Goal: Task Accomplishment & Management: Manage account settings

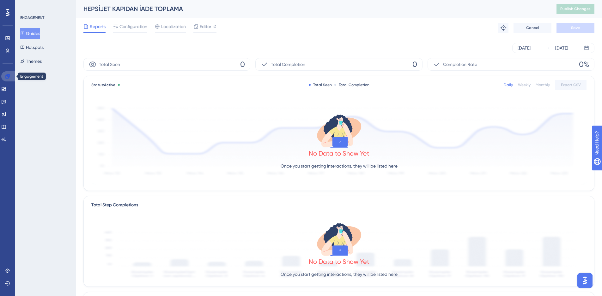
click at [8, 77] on icon at bounding box center [7, 76] width 4 height 4
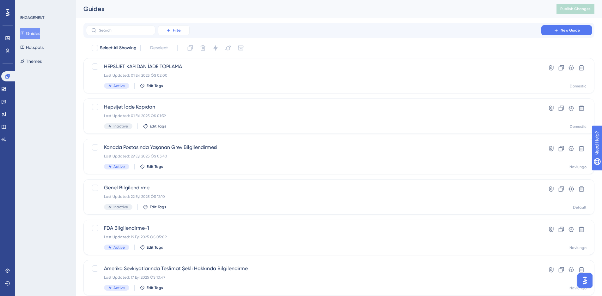
drag, startPoint x: 188, startPoint y: 24, endPoint x: 183, endPoint y: 27, distance: 5.8
click at [183, 27] on div "Filter New Guide" at bounding box center [338, 30] width 511 height 15
click at [183, 27] on button "Filter" at bounding box center [174, 30] width 32 height 10
click at [180, 74] on span "Containers" at bounding box center [178, 74] width 22 height 8
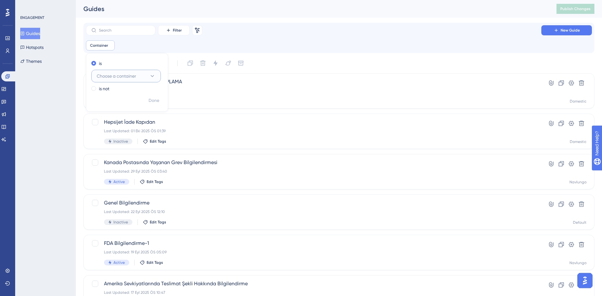
click at [130, 79] on span "Choose a container" at bounding box center [116, 76] width 39 height 8
click at [129, 117] on div "Domestic Domestic" at bounding box center [125, 114] width 51 height 13
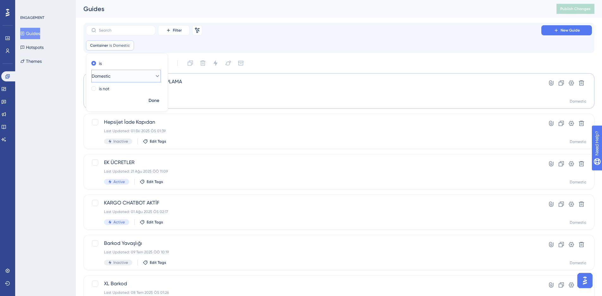
scroll to position [0, 0]
click at [205, 47] on div "Container is Domestic Domestic Remove is Domestic is not Done" at bounding box center [339, 45] width 506 height 10
click at [178, 33] on button "Filter" at bounding box center [174, 30] width 32 height 10
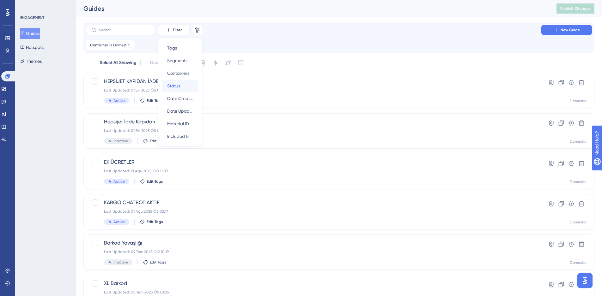
click at [184, 87] on div "Status Status" at bounding box center [180, 86] width 26 height 13
click at [178, 70] on button "Choose a status" at bounding box center [188, 75] width 69 height 13
click at [178, 94] on div "Active Active" at bounding box center [189, 95] width 51 height 13
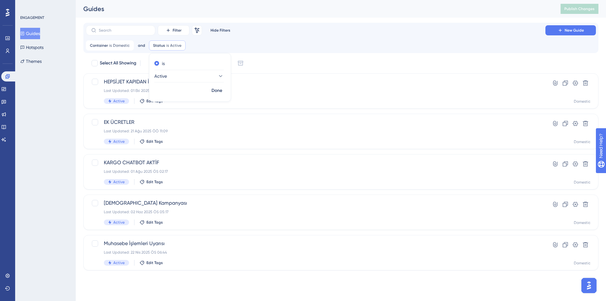
click at [292, 64] on div "Select All Showing Deselect" at bounding box center [345, 63] width 508 height 10
click at [392, 250] on div "Last Updated: 22 Nis 2025 ÖS 06:44" at bounding box center [316, 252] width 424 height 5
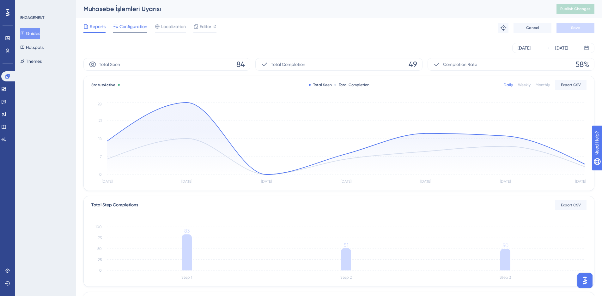
click at [138, 27] on span "Configuration" at bounding box center [133, 27] width 28 height 8
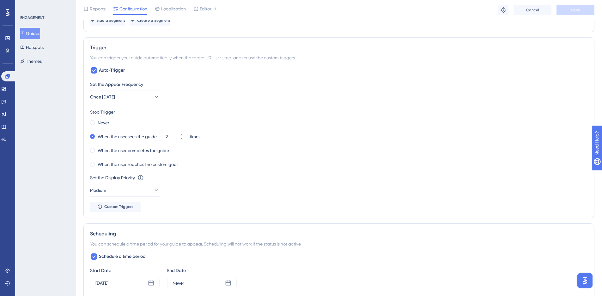
scroll to position [296, 0]
click at [148, 101] on button "Once [DATE]" at bounding box center [124, 96] width 69 height 13
click at [133, 154] on div "Once [DATE] Once [DATE]" at bounding box center [124, 153] width 51 height 13
click at [171, 135] on input "2" at bounding box center [169, 137] width 9 height 8
type input "1"
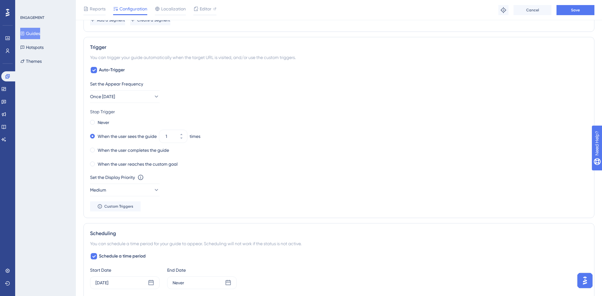
click at [279, 118] on div "Stop Trigger Never When the user sees the guide 1 times When the user completes…" at bounding box center [338, 138] width 497 height 61
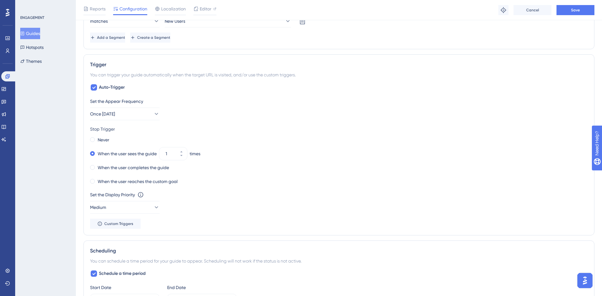
scroll to position [248, 0]
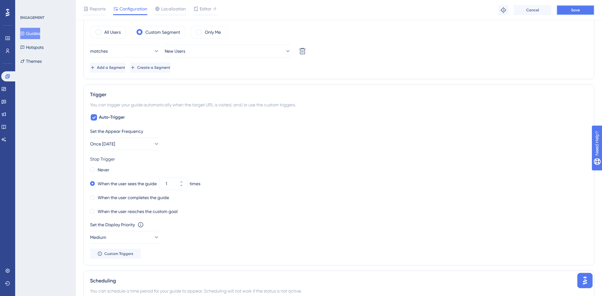
click at [567, 6] on button "Save" at bounding box center [575, 10] width 38 height 10
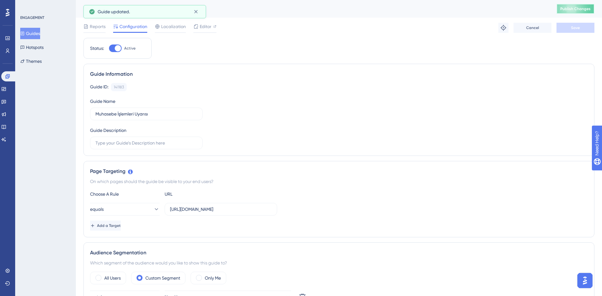
click at [584, 12] on button "Publish Changes" at bounding box center [575, 9] width 38 height 10
click at [29, 33] on button "Guides" at bounding box center [30, 33] width 20 height 11
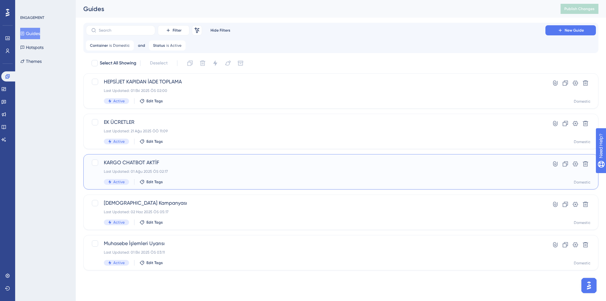
click at [230, 165] on span "KARGO CHATBOT AKTİF" at bounding box center [316, 163] width 424 height 8
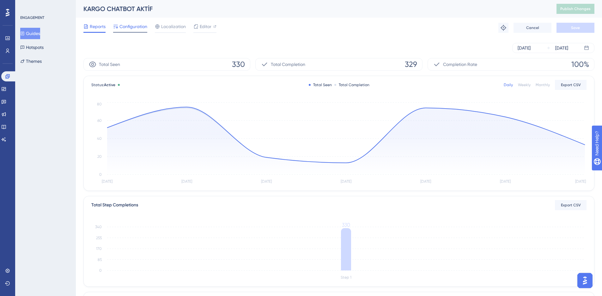
drag, startPoint x: 139, startPoint y: 22, endPoint x: 139, endPoint y: 30, distance: 7.6
click at [139, 30] on div "Reports Configuration Localization Editor Troubleshoot Cancel Save" at bounding box center [338, 28] width 511 height 20
click at [139, 30] on span "Configuration" at bounding box center [133, 27] width 28 height 8
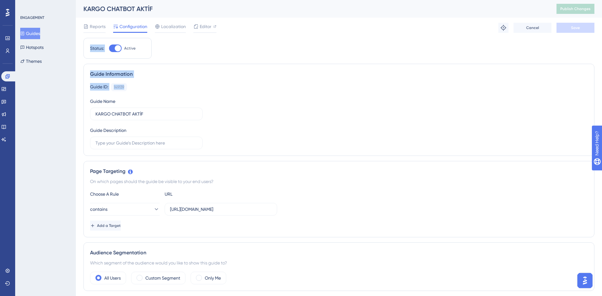
drag, startPoint x: 274, startPoint y: 35, endPoint x: 318, endPoint y: 141, distance: 115.1
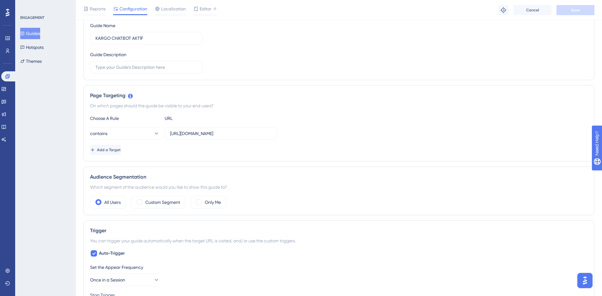
click at [321, 143] on div "Choose A Rule URL contains [URL][DOMAIN_NAME] Add a Target" at bounding box center [338, 135] width 497 height 40
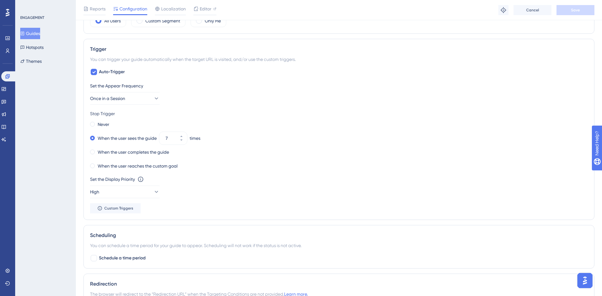
scroll to position [260, 5]
click at [153, 97] on icon at bounding box center [156, 98] width 6 height 6
click at [236, 126] on div "Never" at bounding box center [338, 124] width 497 height 9
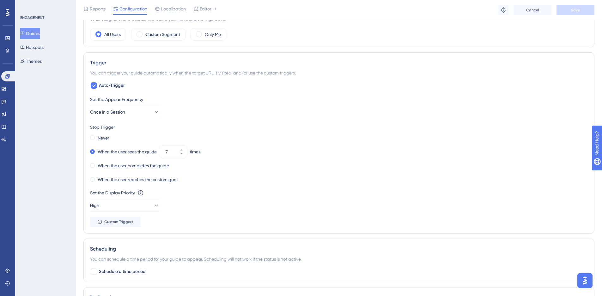
scroll to position [278, 5]
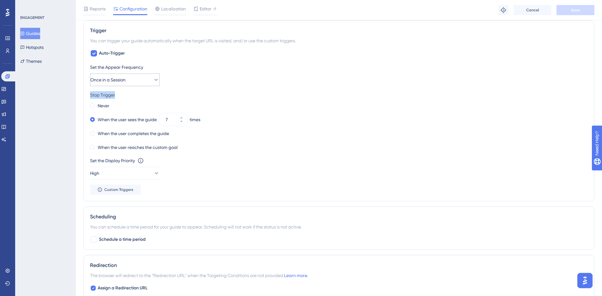
drag, startPoint x: 129, startPoint y: 89, endPoint x: 118, endPoint y: 83, distance: 13.1
click at [118, 83] on div "Set the Appear Frequency Once in a Session Stop Trigger Never When the user see…" at bounding box center [338, 128] width 497 height 131
click at [118, 83] on span "Once in a Session" at bounding box center [107, 80] width 35 height 8
click at [127, 135] on div "Once [DATE] Once [DATE]" at bounding box center [124, 137] width 51 height 13
click at [169, 120] on input "7" at bounding box center [169, 120] width 9 height 8
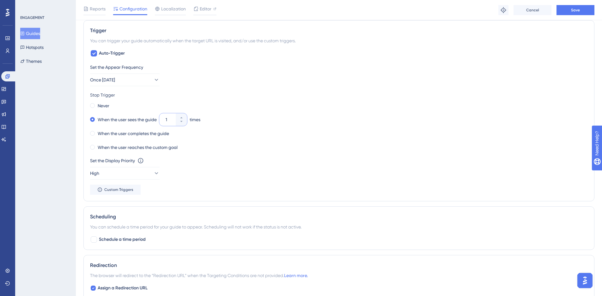
type input "1"
click at [292, 117] on div "When the user sees the guide 1 times" at bounding box center [338, 119] width 497 height 9
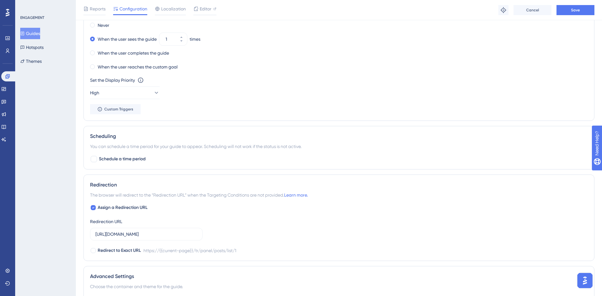
scroll to position [358, 5]
click at [109, 95] on button "High" at bounding box center [124, 93] width 69 height 13
click at [113, 129] on div "Medium Medium" at bounding box center [124, 125] width 51 height 13
click at [293, 78] on div "Set the Display Priority This option will set the display priority between auto…" at bounding box center [338, 81] width 497 height 8
click at [581, 7] on div "Reports Configuration Localization Editor Troubleshoot Cancel Save" at bounding box center [339, 10] width 526 height 20
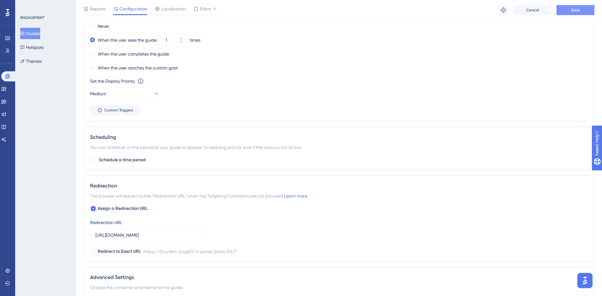
click at [581, 7] on button "Save" at bounding box center [575, 10] width 38 height 10
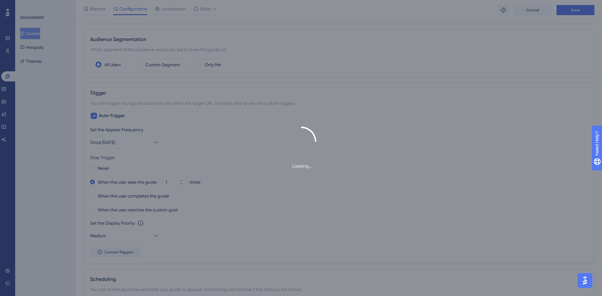
scroll to position [0, 5]
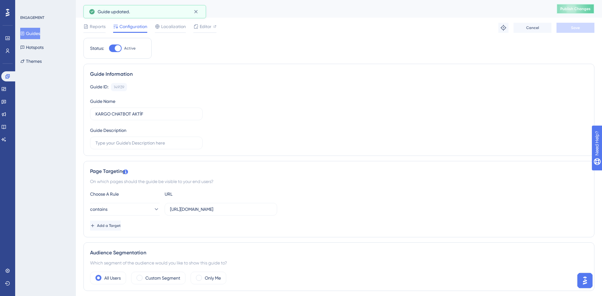
click at [570, 11] on span "Publish Changes" at bounding box center [575, 8] width 30 height 5
click at [31, 36] on button "Guides" at bounding box center [30, 33] width 20 height 11
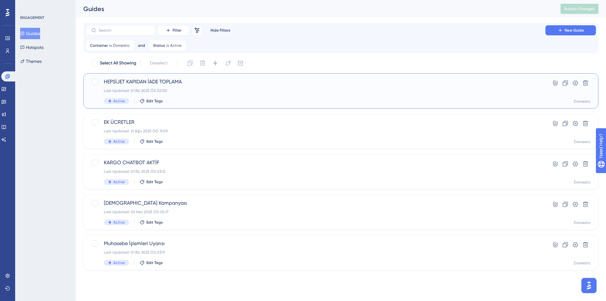
click at [270, 89] on div "Last Updated: 01 Eki 2025 ÖS 02:00" at bounding box center [316, 90] width 424 height 5
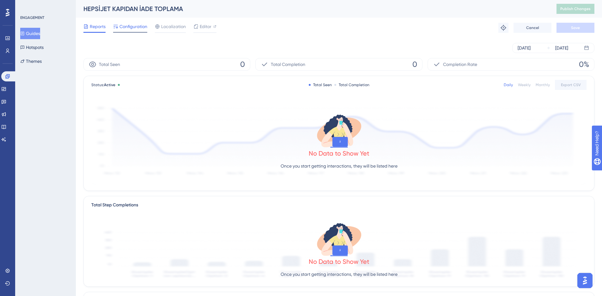
click at [143, 26] on span "Configuration" at bounding box center [133, 27] width 28 height 8
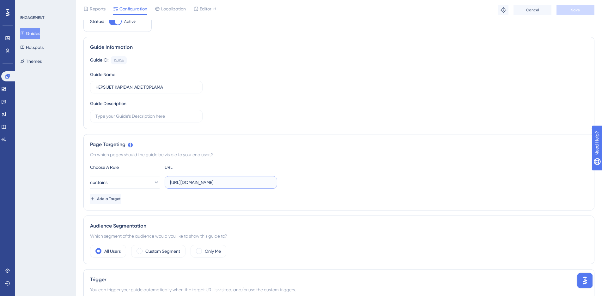
scroll to position [0, 7]
drag, startPoint x: 235, startPoint y: 183, endPoint x: 494, endPoint y: 181, distance: 259.2
click at [494, 181] on div "contains [URL][DOMAIN_NAME]" at bounding box center [338, 182] width 497 height 13
type input "[URL][DOMAIN_NAME]"
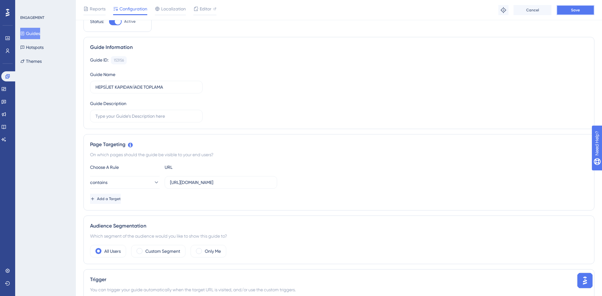
click at [580, 14] on button "Save" at bounding box center [575, 10] width 38 height 10
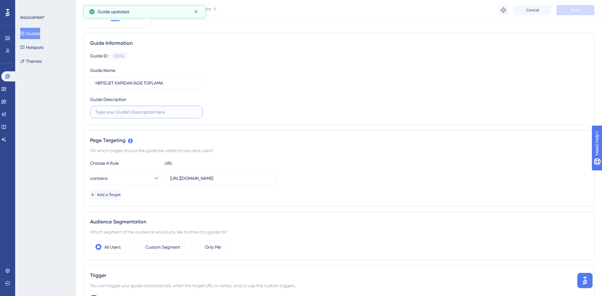
click at [187, 109] on input "text" at bounding box center [146, 112] width 102 height 7
type input "H"
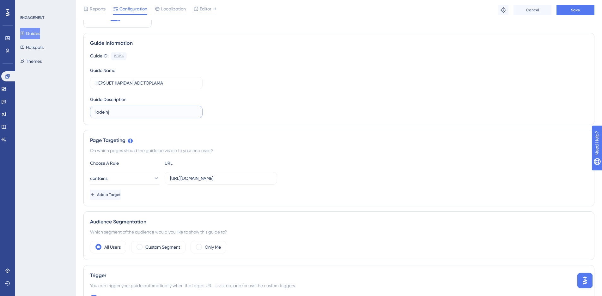
type input "iade hj"
click at [275, 149] on div "On which pages should the guide be visible to your end users?" at bounding box center [338, 151] width 497 height 8
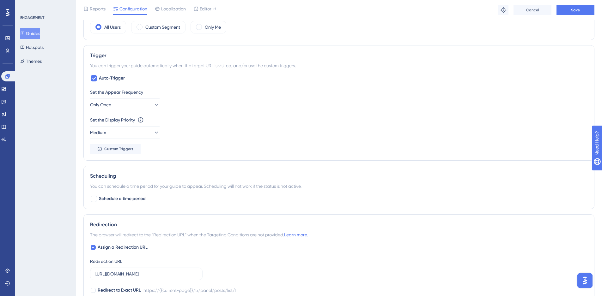
scroll to position [254, 3]
click at [134, 95] on div "Set the Appear Frequency" at bounding box center [338, 92] width 497 height 8
click at [92, 79] on icon at bounding box center [94, 77] width 4 height 5
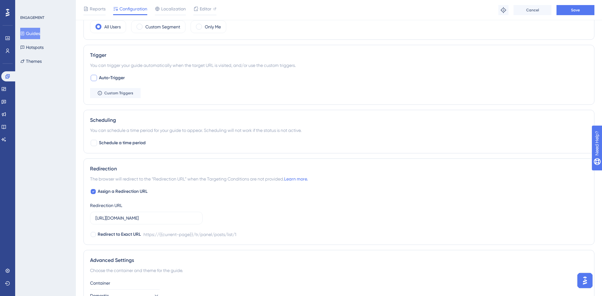
click at [92, 79] on div at bounding box center [94, 78] width 6 height 6
checkbox input "true"
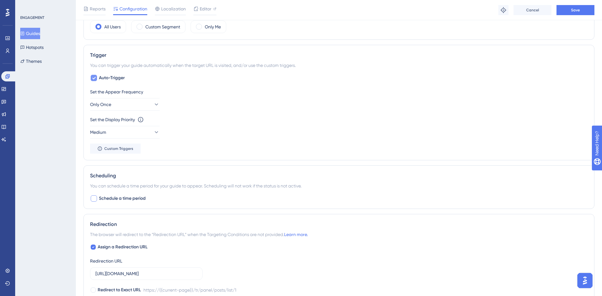
click at [90, 195] on div at bounding box center [94, 199] width 8 height 8
checkbox input "true"
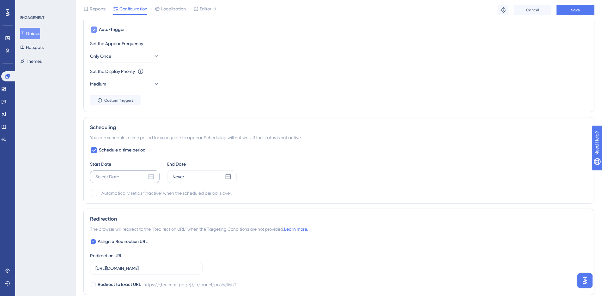
scroll to position [302, 3]
click at [143, 177] on div "Select Date" at bounding box center [124, 176] width 69 height 13
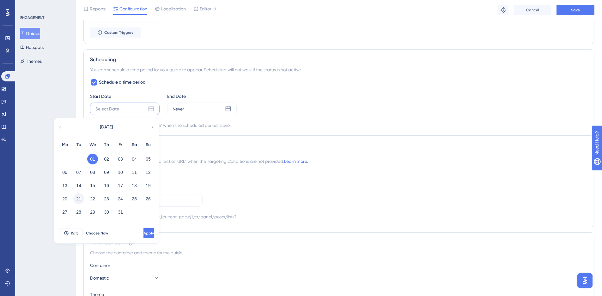
scroll to position [370, 3]
click at [143, 231] on span "Apply" at bounding box center [148, 233] width 10 height 5
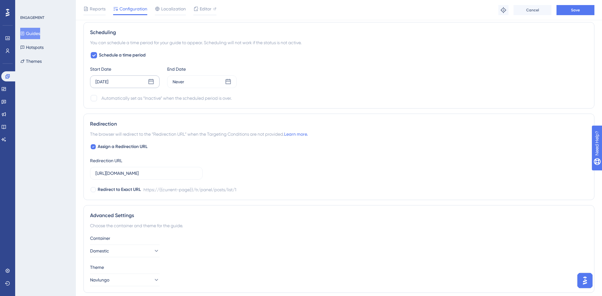
scroll to position [399, 3]
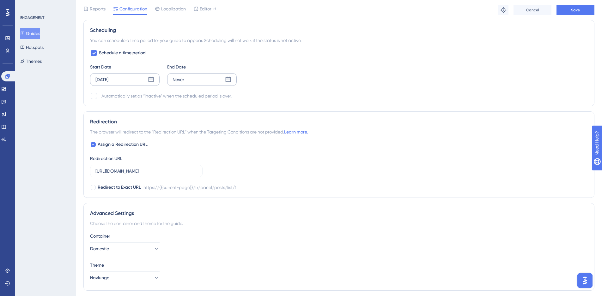
click at [201, 82] on div "Never" at bounding box center [201, 79] width 69 height 13
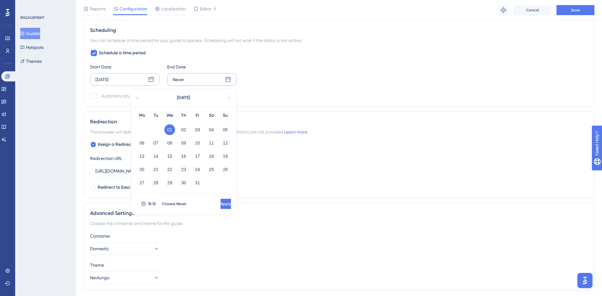
click at [336, 156] on div "Assign a Redirection URL Redirection URL [URL][DOMAIN_NAME] Redirect to Exact U…" at bounding box center [338, 166] width 497 height 51
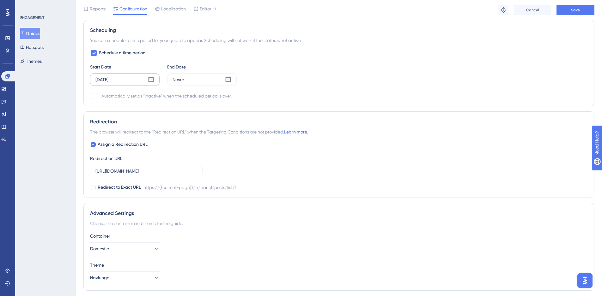
scroll to position [419, 3]
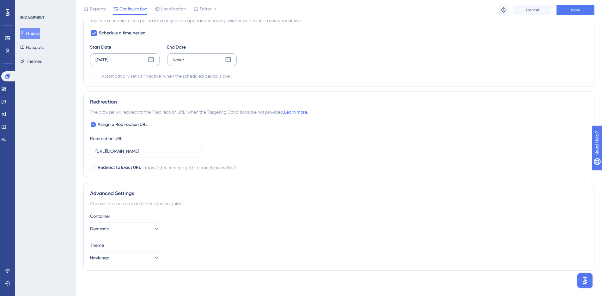
click at [213, 59] on div "Never" at bounding box center [201, 59] width 69 height 13
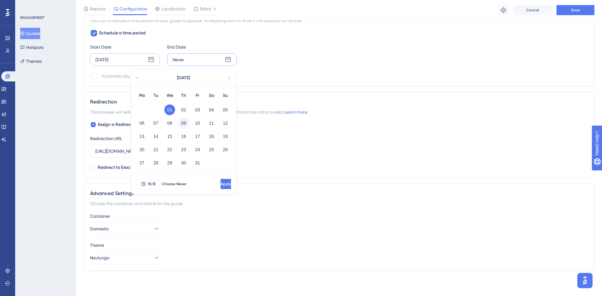
click at [178, 122] on button "09" at bounding box center [183, 123] width 11 height 11
click at [196, 123] on button "10" at bounding box center [197, 123] width 11 height 11
click at [220, 185] on span "Apply" at bounding box center [225, 184] width 10 height 5
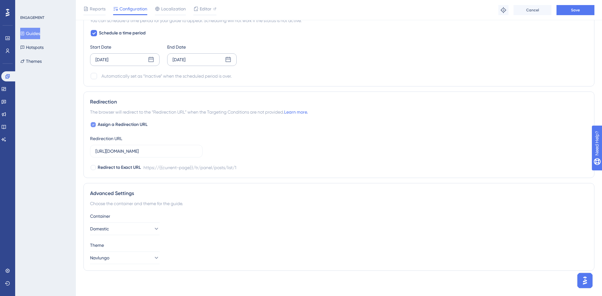
click at [92, 124] on div at bounding box center [93, 124] width 5 height 5
checkbox input "false"
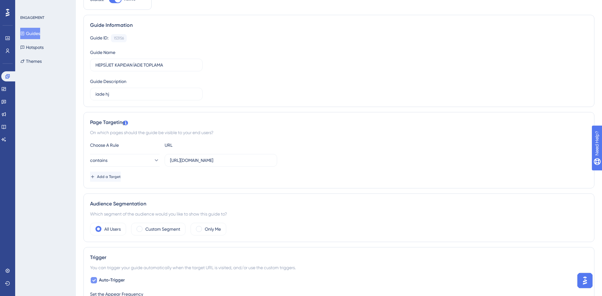
scroll to position [0, 5]
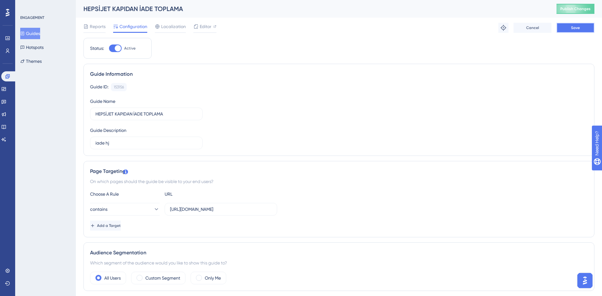
click at [560, 28] on button "Save" at bounding box center [575, 28] width 38 height 10
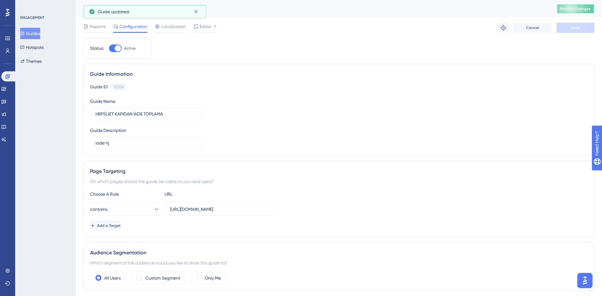
click at [576, 12] on button "Publish Changes" at bounding box center [575, 9] width 38 height 10
click at [91, 27] on span "Reports" at bounding box center [98, 27] width 16 height 8
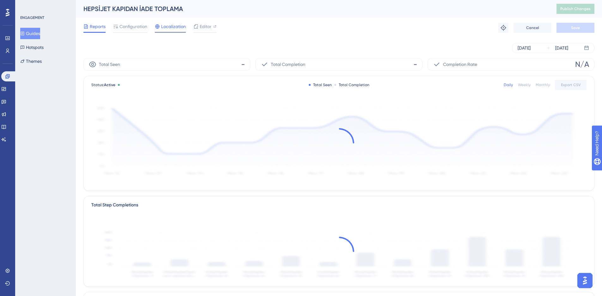
click at [177, 28] on span "Localization" at bounding box center [173, 27] width 25 height 8
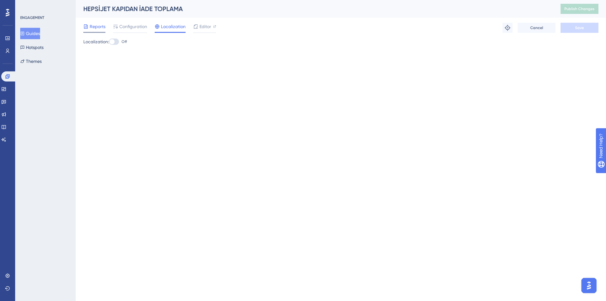
click at [96, 28] on span "Reports" at bounding box center [98, 27] width 16 height 8
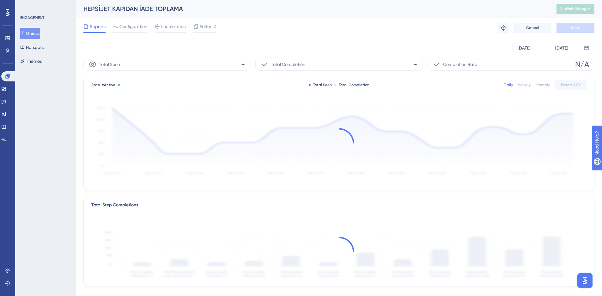
click at [332, 48] on div "[DATE] [DATE]" at bounding box center [338, 48] width 511 height 10
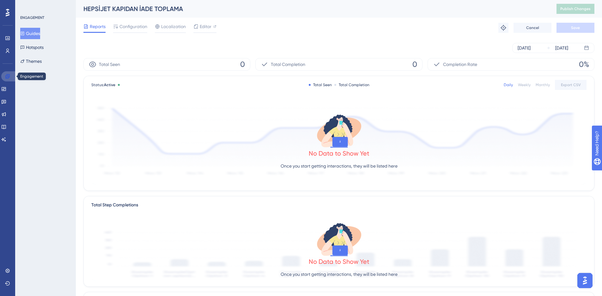
click at [8, 78] on icon at bounding box center [7, 76] width 5 height 5
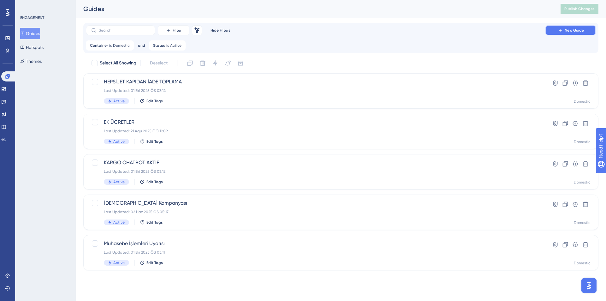
click at [579, 31] on span "New Guide" at bounding box center [574, 30] width 19 height 5
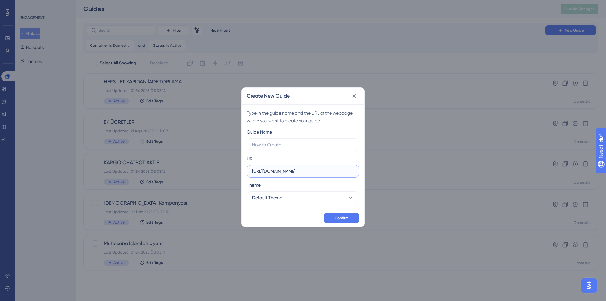
click at [325, 170] on input "https://ship.navlungo.com" at bounding box center [303, 171] width 102 height 7
click at [276, 171] on input "https://ship.navlungo.com" at bounding box center [303, 171] width 102 height 7
type input "[URL][DOMAIN_NAME]"
click at [275, 195] on span "Default Theme" at bounding box center [267, 198] width 30 height 8
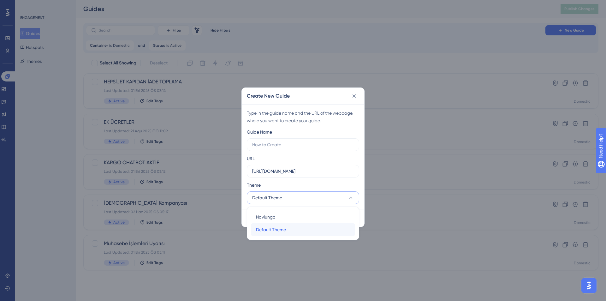
click at [278, 224] on div "Default Theme Default Theme" at bounding box center [303, 229] width 94 height 13
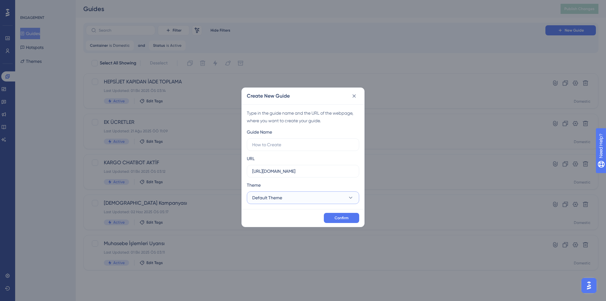
drag, startPoint x: 272, startPoint y: 196, endPoint x: 276, endPoint y: 204, distance: 8.3
click at [276, 204] on button "Default Theme" at bounding box center [303, 197] width 112 height 13
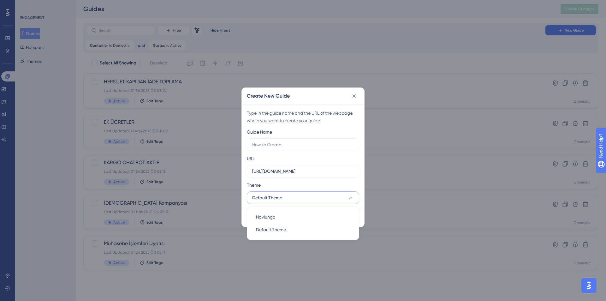
click at [276, 204] on button "Default Theme" at bounding box center [303, 197] width 112 height 13
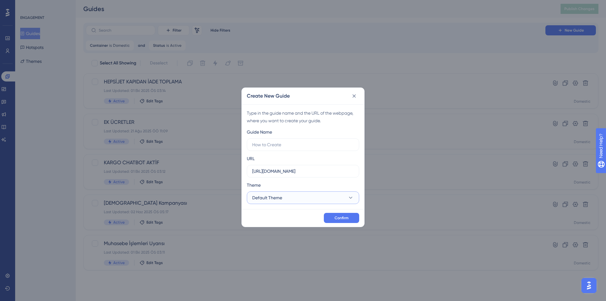
click at [275, 196] on span "Default Theme" at bounding box center [267, 198] width 30 height 8
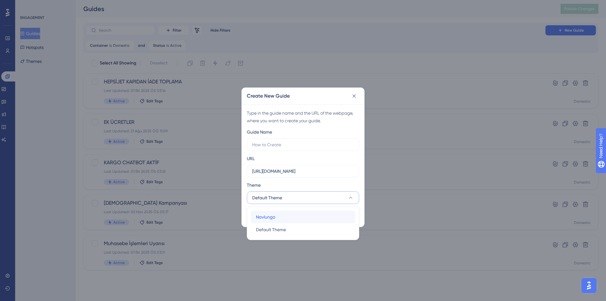
click at [272, 213] on span "Navlungo" at bounding box center [265, 217] width 19 height 8
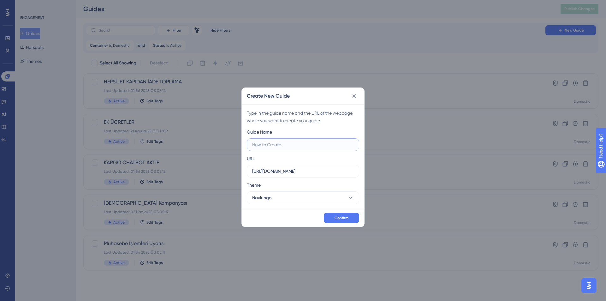
click at [272, 143] on input "text" at bounding box center [303, 144] width 102 height 7
type input "Shopify"
click at [345, 220] on span "Confirm" at bounding box center [342, 217] width 14 height 5
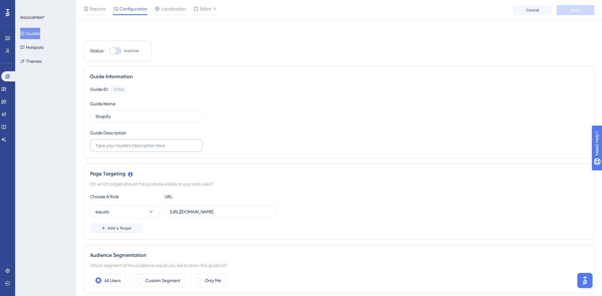
scroll to position [376, 0]
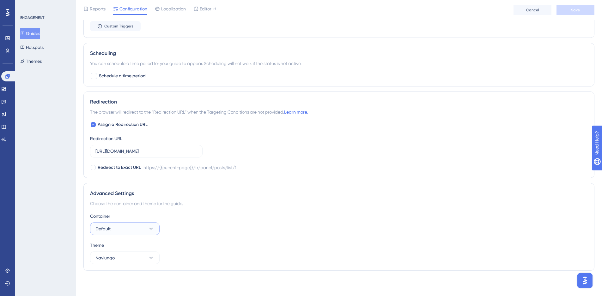
click at [126, 225] on button "Default" at bounding box center [124, 229] width 69 height 13
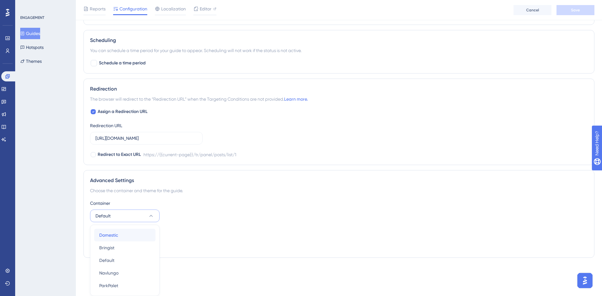
click at [124, 238] on div "Domestic Domestic" at bounding box center [124, 235] width 51 height 13
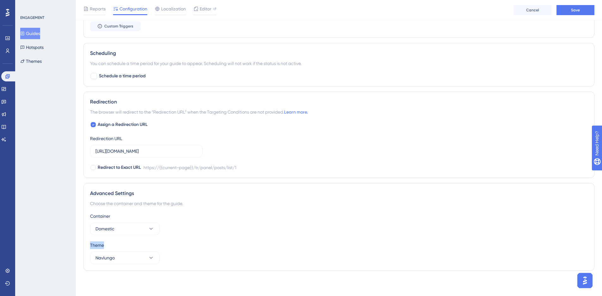
click at [124, 238] on div "Container Domestic Theme Navlungo" at bounding box center [338, 239] width 497 height 52
click at [260, 187] on div "Advanced Settings Choose the container and theme for the guide. Container Domes…" at bounding box center [338, 227] width 511 height 88
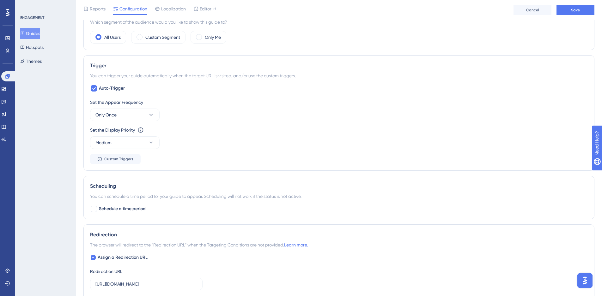
scroll to position [243, 0]
click at [96, 211] on div at bounding box center [94, 209] width 6 height 6
checkbox input "true"
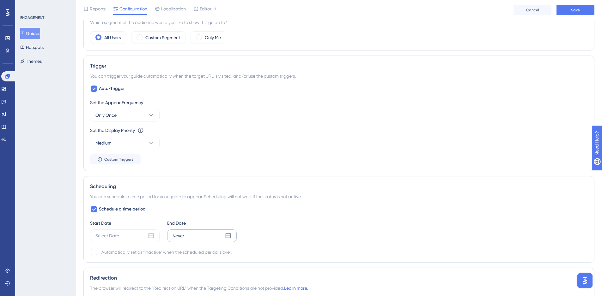
click at [185, 237] on div "Never" at bounding box center [201, 236] width 69 height 13
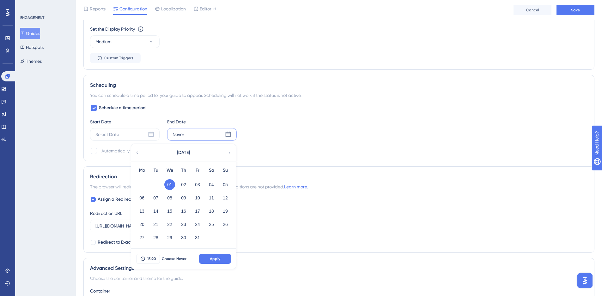
scroll to position [345, 0]
click at [150, 258] on span "15:20" at bounding box center [151, 258] width 9 height 5
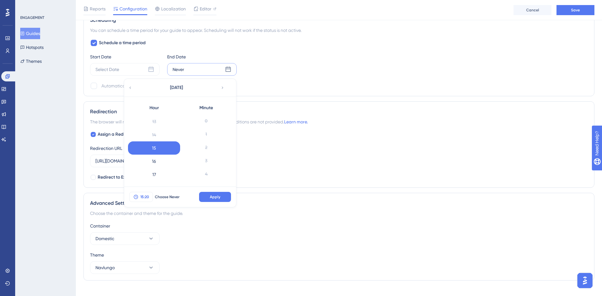
scroll to position [238, 0]
click at [156, 173] on div "17" at bounding box center [154, 174] width 52 height 13
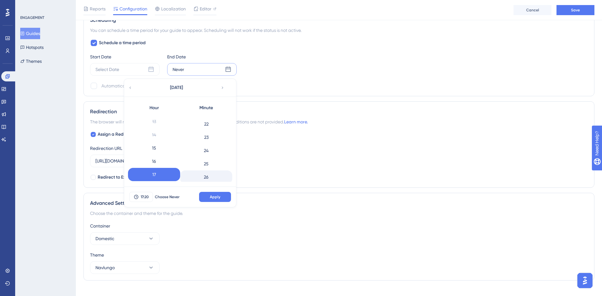
scroll to position [289, 0]
click at [207, 166] on div "25" at bounding box center [206, 163] width 52 height 13
click at [225, 200] on button "Apply" at bounding box center [215, 197] width 32 height 10
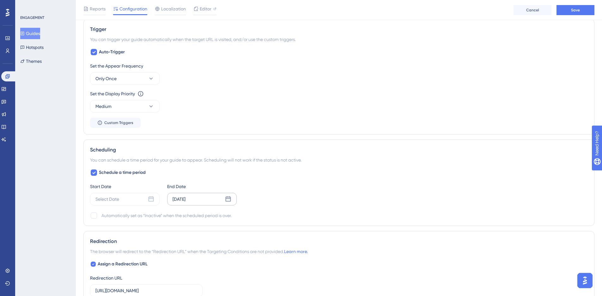
scroll to position [278, 0]
click at [149, 80] on icon at bounding box center [151, 80] width 6 height 6
click at [182, 91] on div "Set the Display Priority This option will set the display priority between auto…" at bounding box center [338, 95] width 497 height 8
click at [141, 80] on button "Only Once" at bounding box center [124, 80] width 69 height 13
click at [122, 98] on div "Only Once Only Once" at bounding box center [124, 99] width 51 height 13
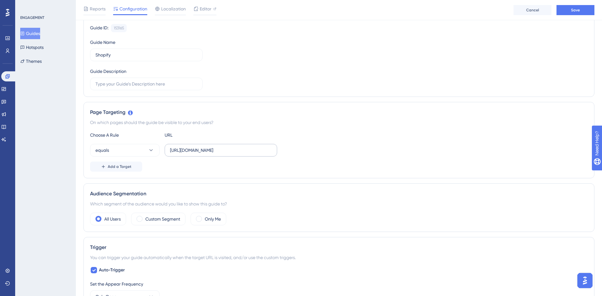
scroll to position [57, 0]
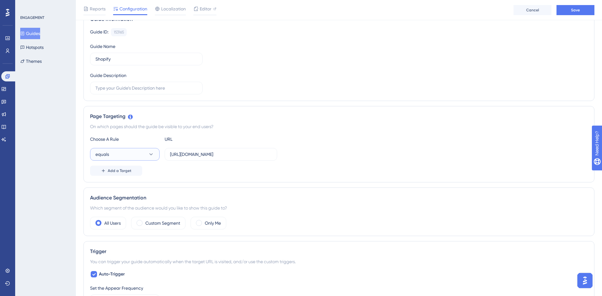
click at [140, 156] on button "equals" at bounding box center [124, 154] width 69 height 13
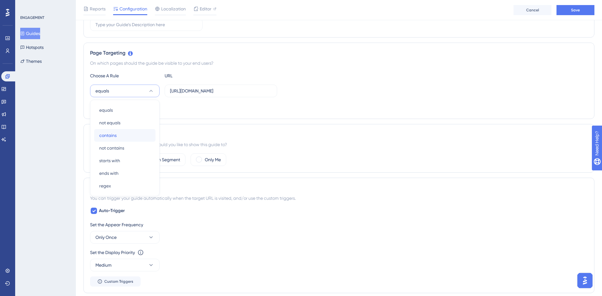
click at [122, 141] on div "contains contains" at bounding box center [124, 135] width 51 height 13
drag, startPoint x: 234, startPoint y: 91, endPoint x: 422, endPoint y: 97, distance: 187.7
click at [422, 97] on div "Choose A Rule URL contains https://domestic.navlungo.com/tr/panel/posts/list/1 …" at bounding box center [338, 92] width 497 height 40
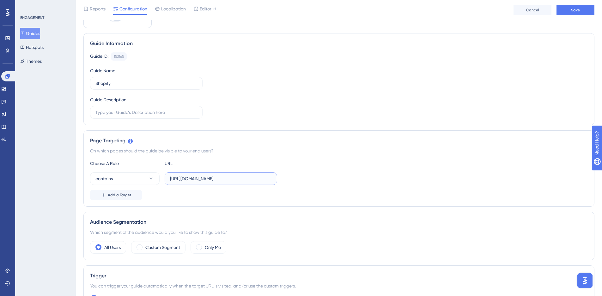
scroll to position [0, 0]
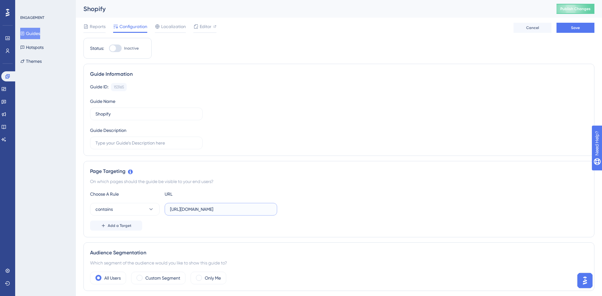
type input "[URL][DOMAIN_NAME]"
click at [108, 46] on div "Status: Inactive" at bounding box center [117, 49] width 55 height 8
click at [112, 47] on div at bounding box center [113, 48] width 6 height 6
click at [109, 48] on input "Inactive" at bounding box center [109, 48] width 0 height 0
checkbox input "true"
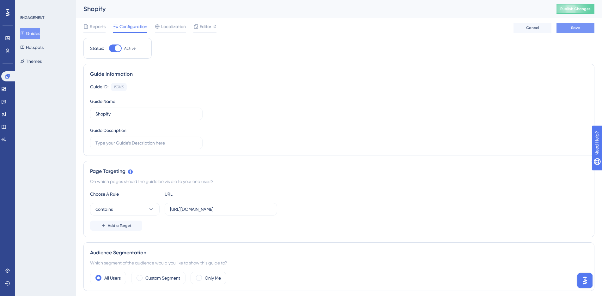
click at [576, 28] on span "Save" at bounding box center [575, 27] width 9 height 5
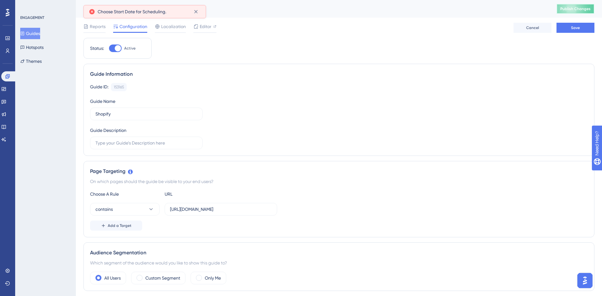
click at [584, 7] on button "Publish Changes" at bounding box center [575, 9] width 38 height 10
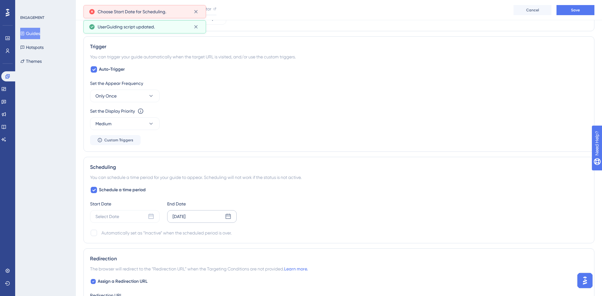
scroll to position [263, 0]
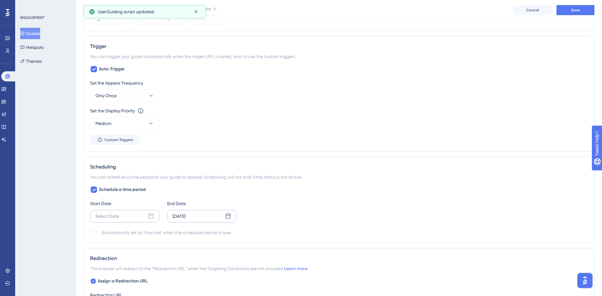
click at [134, 211] on div "Select Date" at bounding box center [124, 216] width 69 height 13
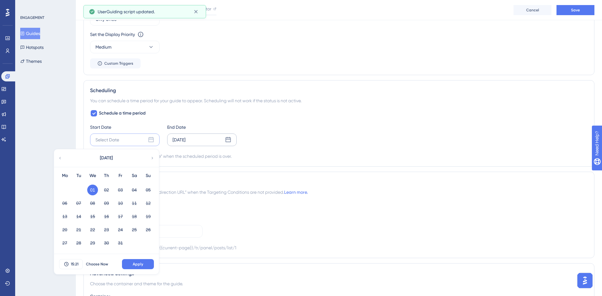
scroll to position [354, 0]
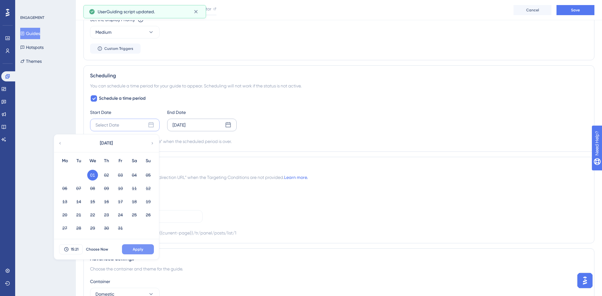
click at [131, 247] on button "Apply" at bounding box center [138, 249] width 32 height 10
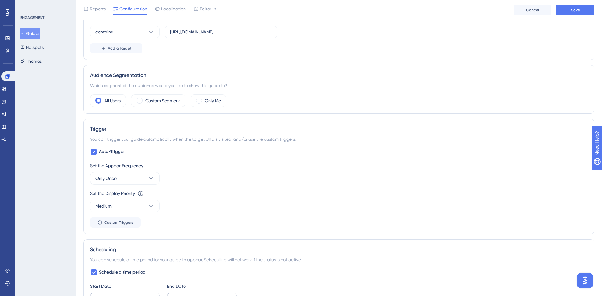
scroll to position [181, 0]
click at [573, 10] on span "Save" at bounding box center [575, 10] width 9 height 5
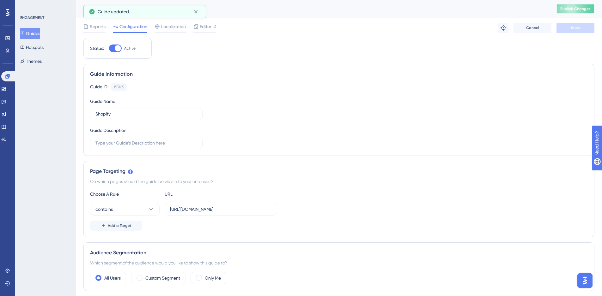
click at [570, 4] on button "Publish Changes" at bounding box center [575, 9] width 38 height 10
click at [36, 31] on button "Guides" at bounding box center [30, 33] width 20 height 11
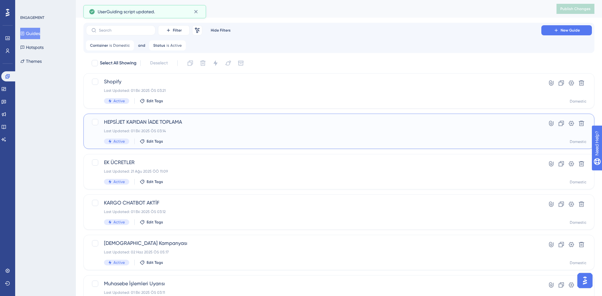
click at [248, 135] on div "HEPSİJET KAPIDAN İADE TOPLAMA Last Updated: 01 Eki 2025 ÖS 03:14 Active Edit Ta…" at bounding box center [313, 131] width 419 height 26
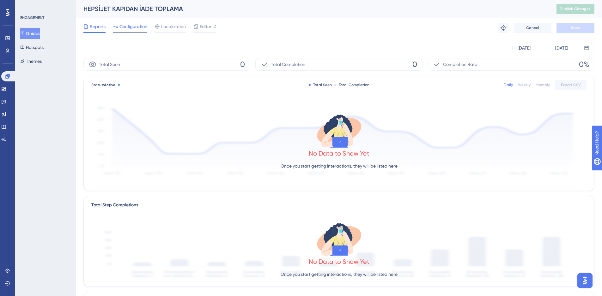
click at [127, 30] on span "Configuration" at bounding box center [133, 27] width 28 height 8
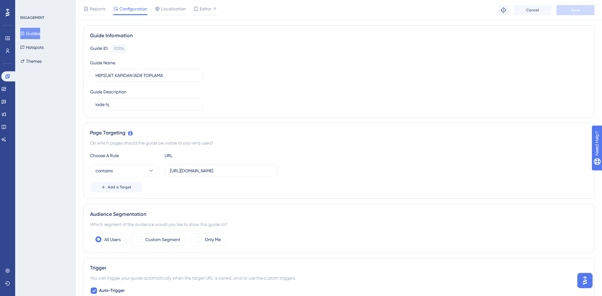
scroll to position [108, 0]
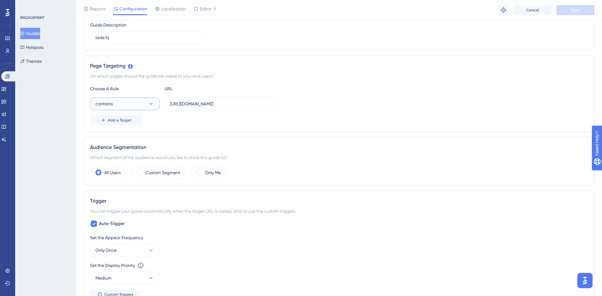
click at [120, 104] on button "contains" at bounding box center [124, 104] width 69 height 13
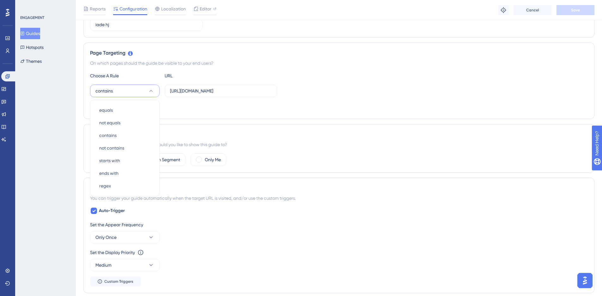
click at [316, 120] on div "Status: Active Guide Information Guide ID: 153156 Copy Guide Name HEPSİJET KAPI…" at bounding box center [338, 225] width 511 height 612
click at [114, 79] on div "Choose A Rule" at bounding box center [124, 76] width 69 height 8
click at [116, 90] on button "contains" at bounding box center [124, 91] width 69 height 13
click at [116, 156] on div "starts with starts with" at bounding box center [124, 160] width 51 height 13
click at [578, 11] on span "Save" at bounding box center [575, 10] width 9 height 5
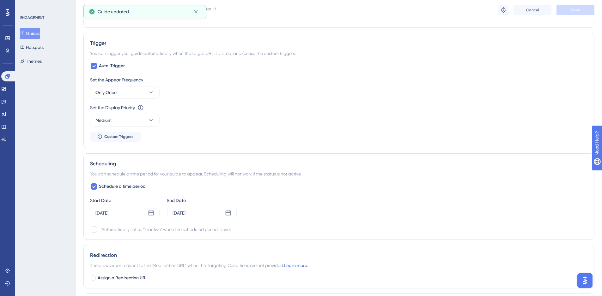
scroll to position [268, 0]
click at [135, 212] on div "[DATE]" at bounding box center [124, 211] width 69 height 13
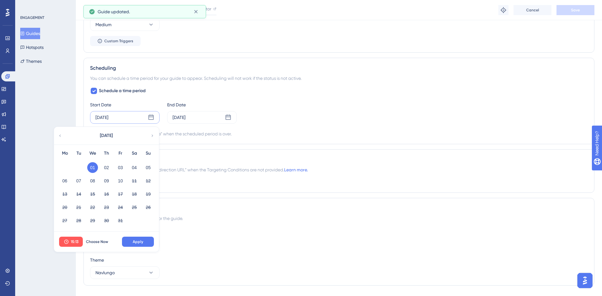
scroll to position [366, 0]
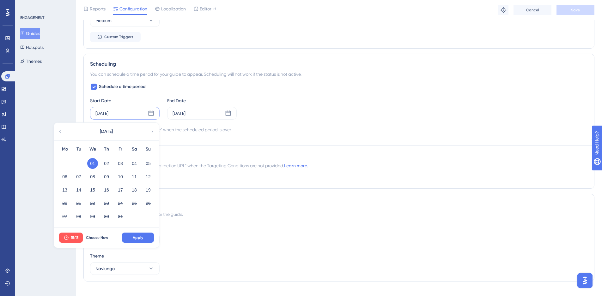
click at [288, 90] on div "Schedule a time period Start Date Oct 01 2025 October 2025 Mo Tu We Th Fr Sa Su…" at bounding box center [338, 108] width 497 height 51
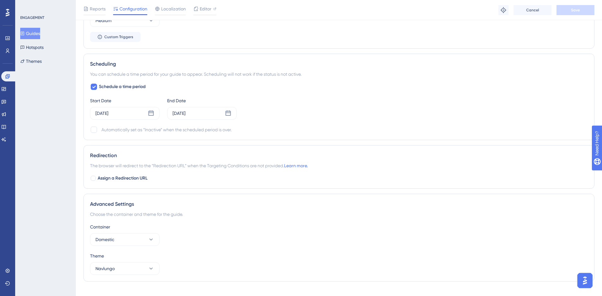
scroll to position [376, 0]
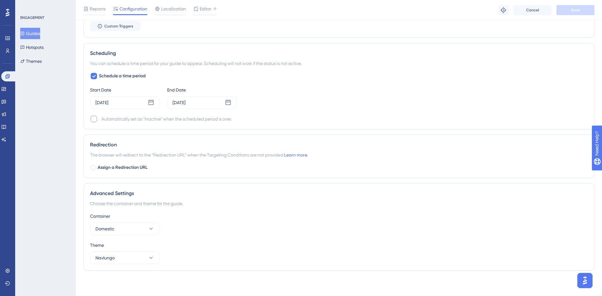
click at [97, 121] on div at bounding box center [94, 119] width 6 height 6
checkbox input "true"
click at [576, 11] on span "Save" at bounding box center [575, 10] width 9 height 5
click at [93, 167] on div at bounding box center [93, 167] width 5 height 5
checkbox input "true"
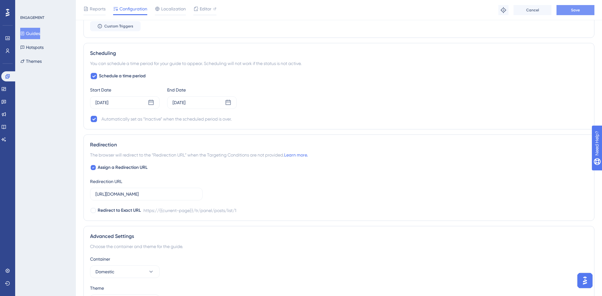
click at [577, 13] on div "Reports Configuration Localization Editor Troubleshoot Cancel Save" at bounding box center [339, 10] width 526 height 20
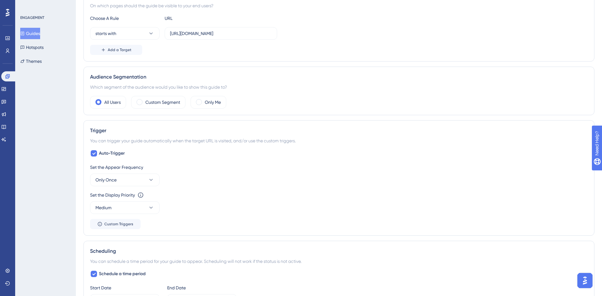
scroll to position [0, 0]
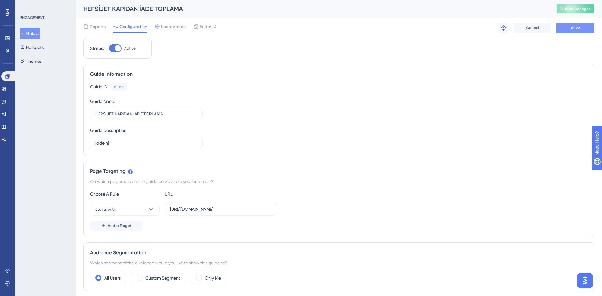
click at [577, 13] on button "Publish Changes" at bounding box center [575, 9] width 38 height 10
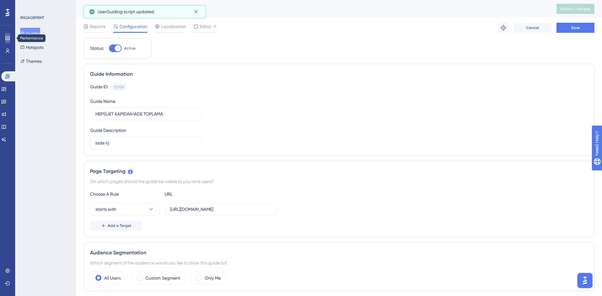
click at [7, 40] on icon at bounding box center [7, 38] width 4 height 4
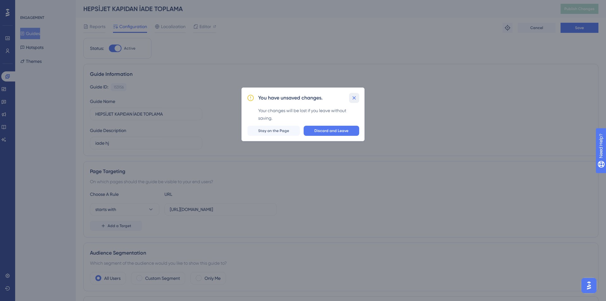
click at [354, 97] on icon at bounding box center [354, 98] width 6 height 6
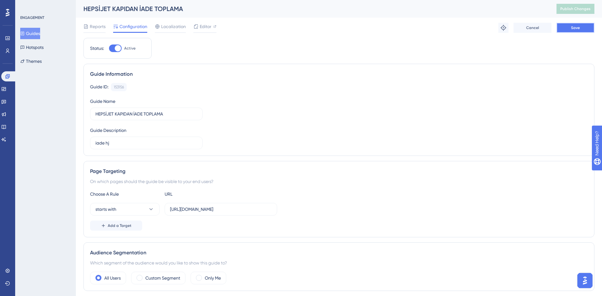
click at [586, 27] on button "Save" at bounding box center [575, 28] width 38 height 10
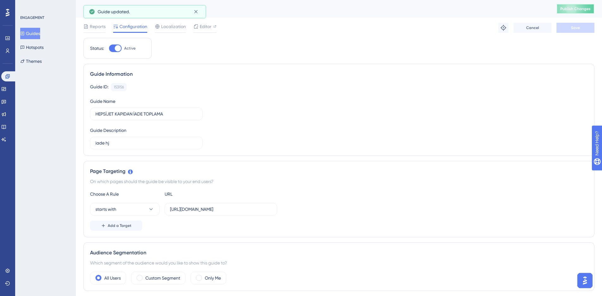
click at [578, 12] on button "Publish Changes" at bounding box center [575, 9] width 38 height 10
click at [96, 26] on span "Reports" at bounding box center [98, 27] width 16 height 8
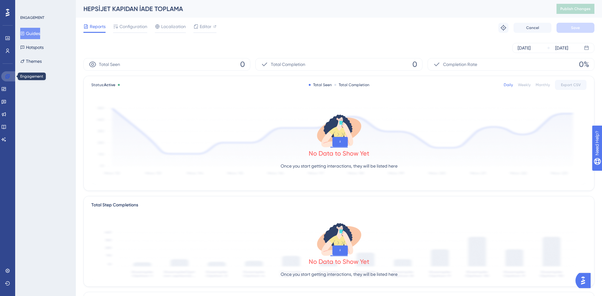
click at [6, 76] on icon at bounding box center [7, 76] width 4 height 4
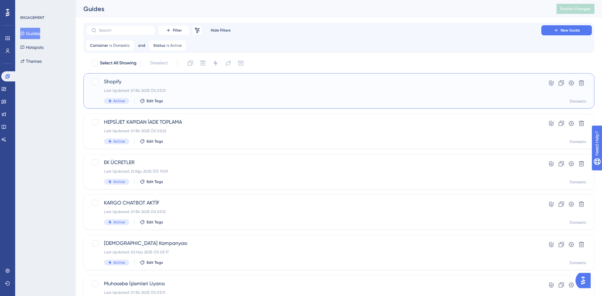
click at [206, 87] on div "Shopify Last Updated: 01 Eki 2025 ÖS 03:21 Active Edit Tags" at bounding box center [313, 91] width 419 height 26
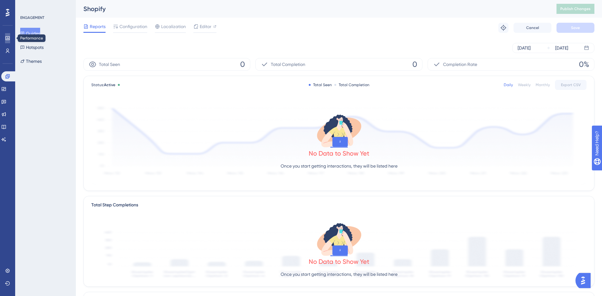
click at [8, 37] on icon at bounding box center [7, 38] width 4 height 4
